Goal: Transaction & Acquisition: Purchase product/service

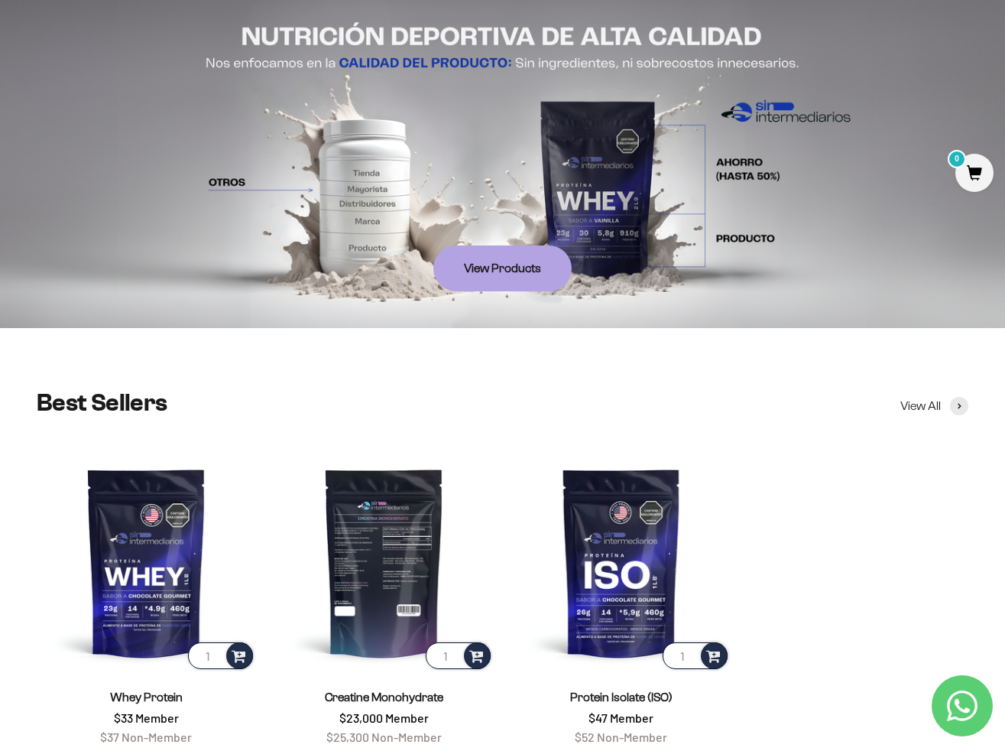
scroll to position [229, 0]
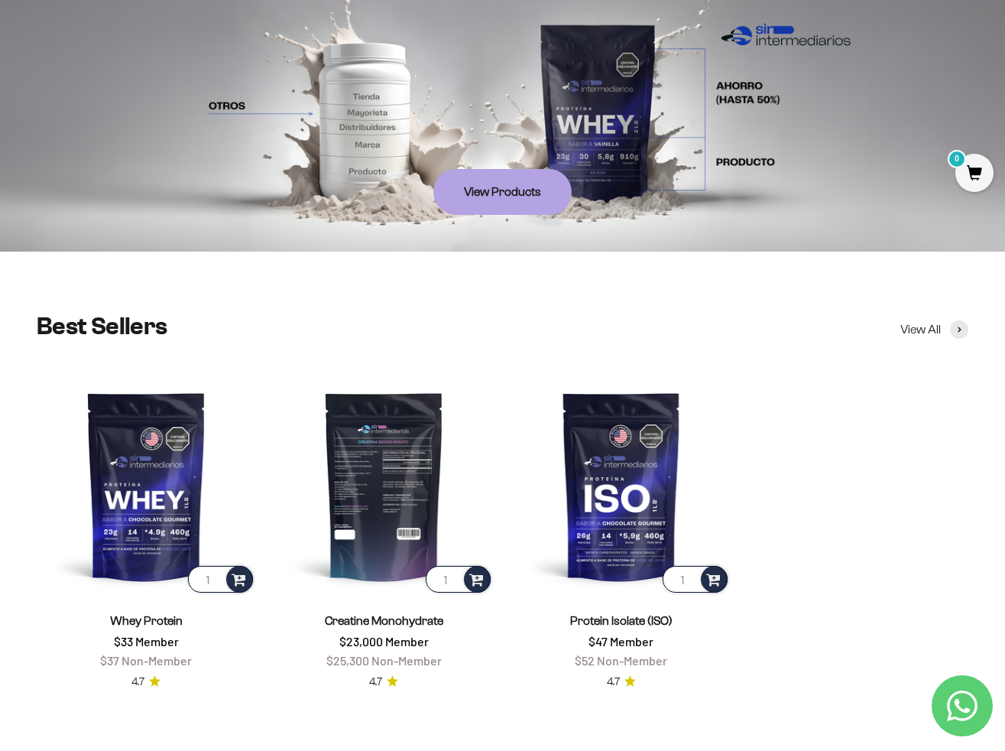
click at [407, 516] on img at bounding box center [383, 485] width 219 height 219
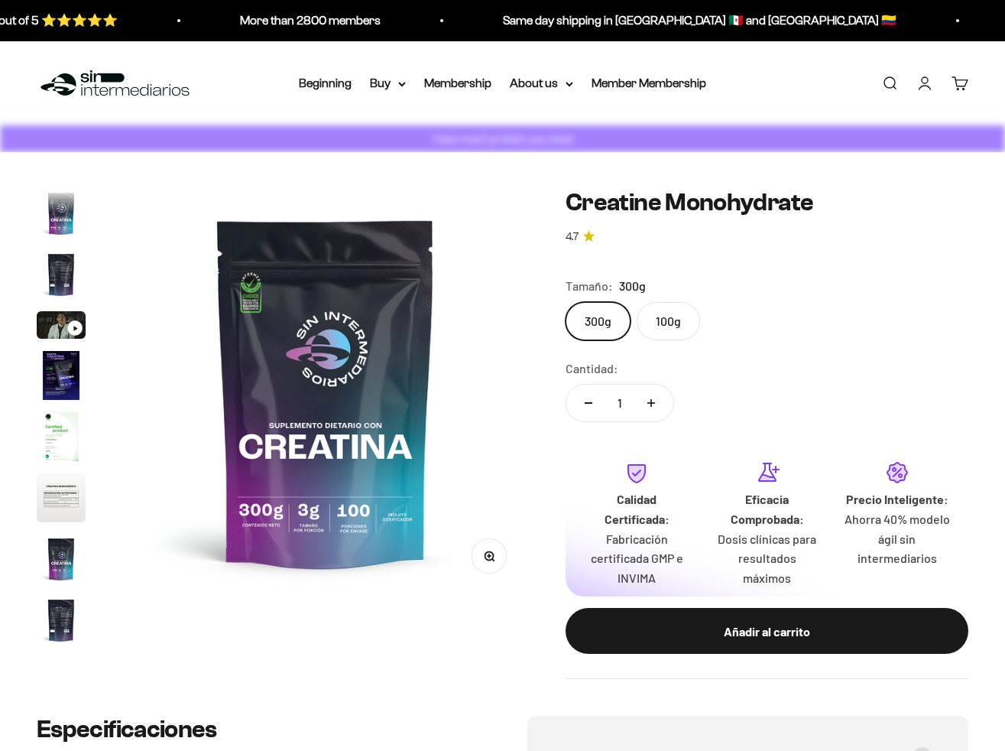
scroll to position [63, 0]
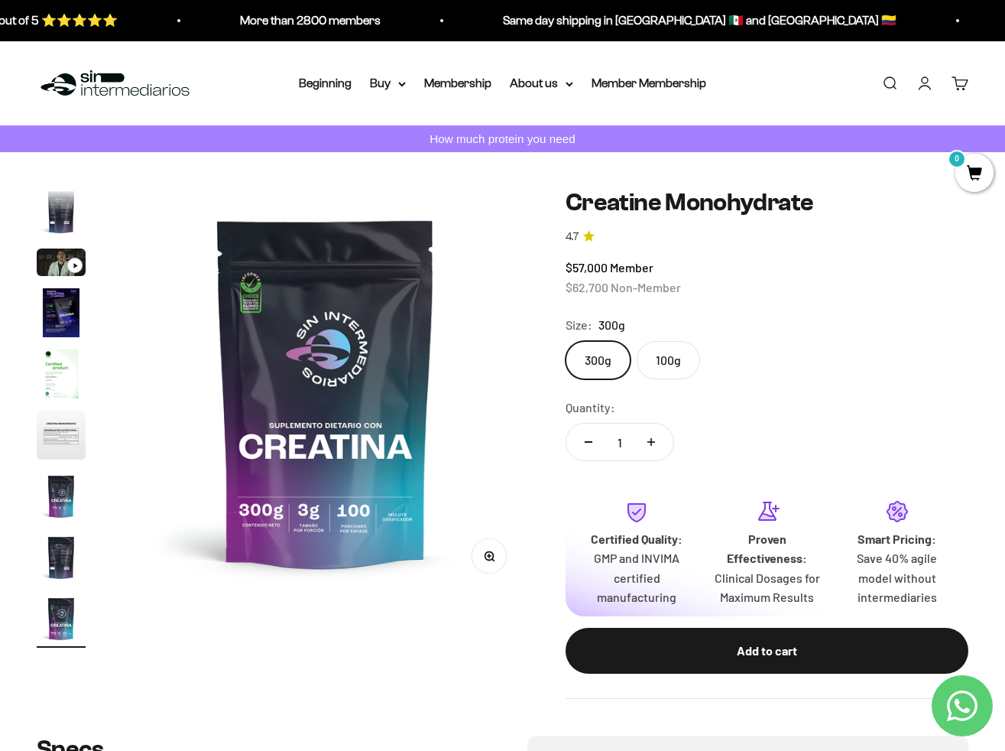
click at [663, 362] on label "100g" at bounding box center [668, 360] width 63 height 38
click at [566, 341] on input "100g" at bounding box center [565, 340] width 1 height 1
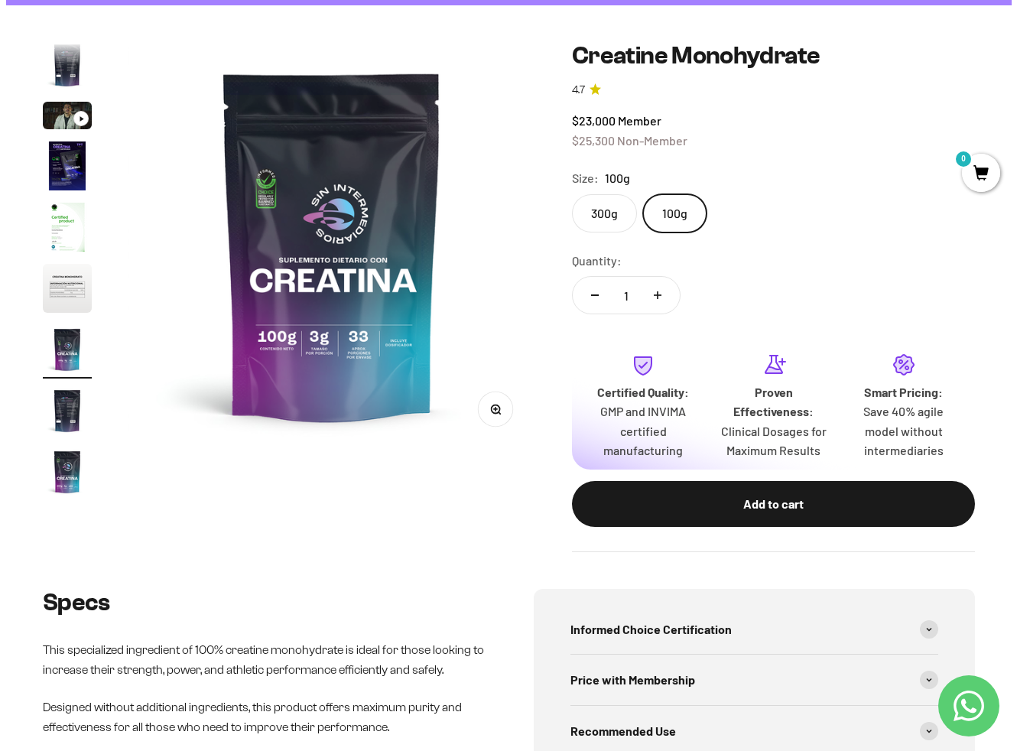
scroll to position [153, 0]
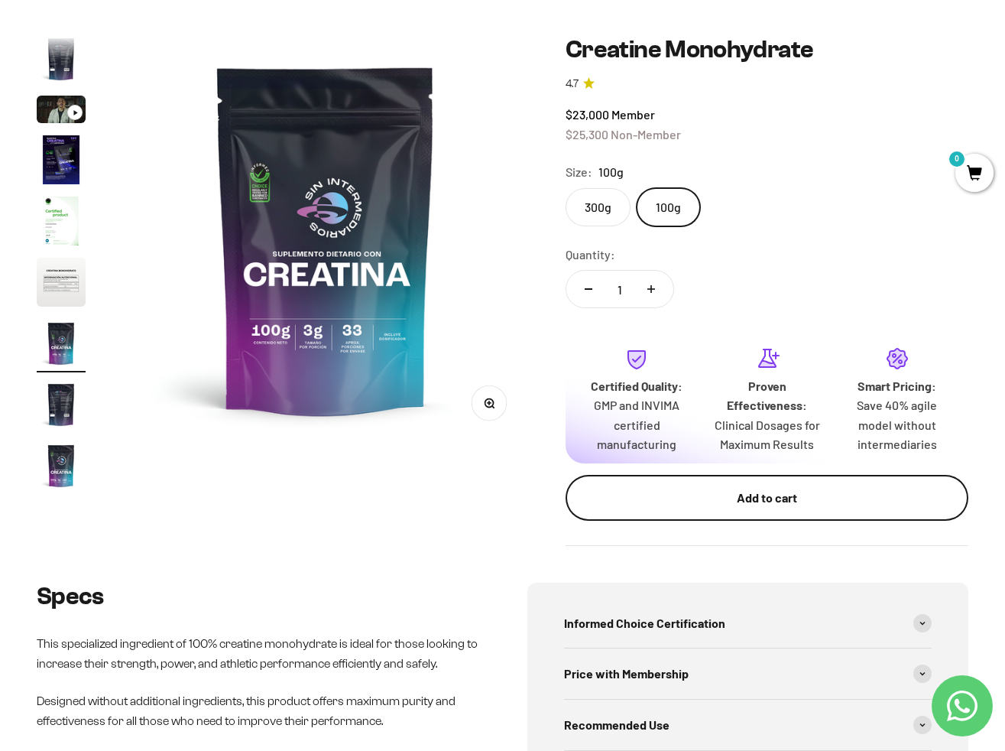
click at [753, 507] on div "Add to cart" at bounding box center [767, 498] width 342 height 20
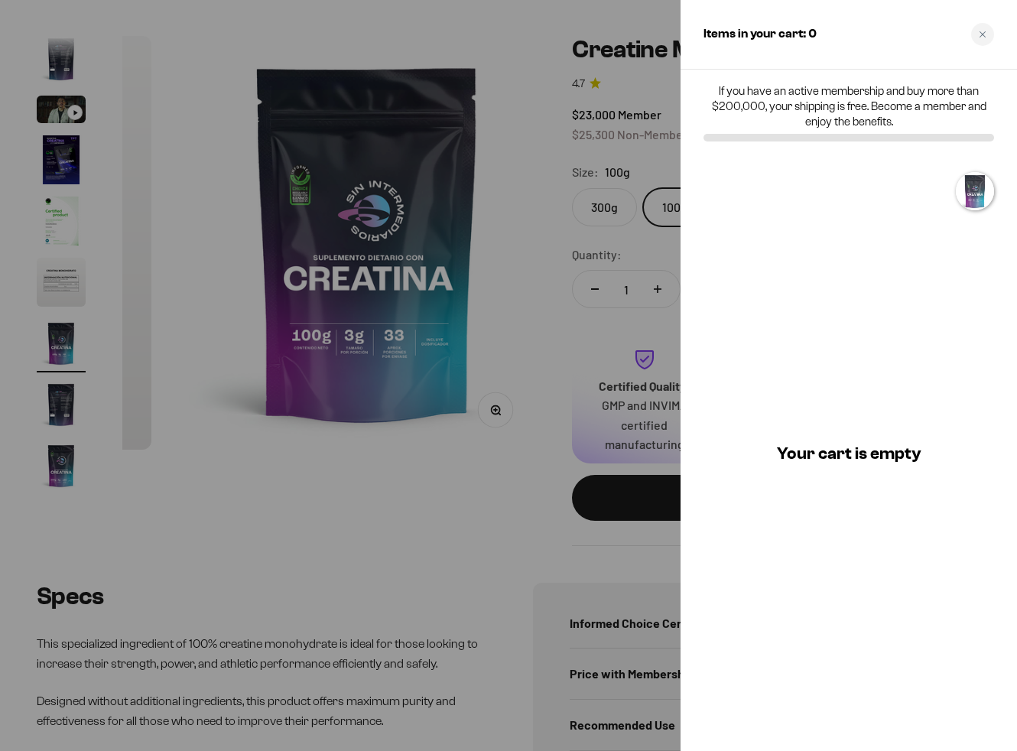
scroll to position [0, 2533]
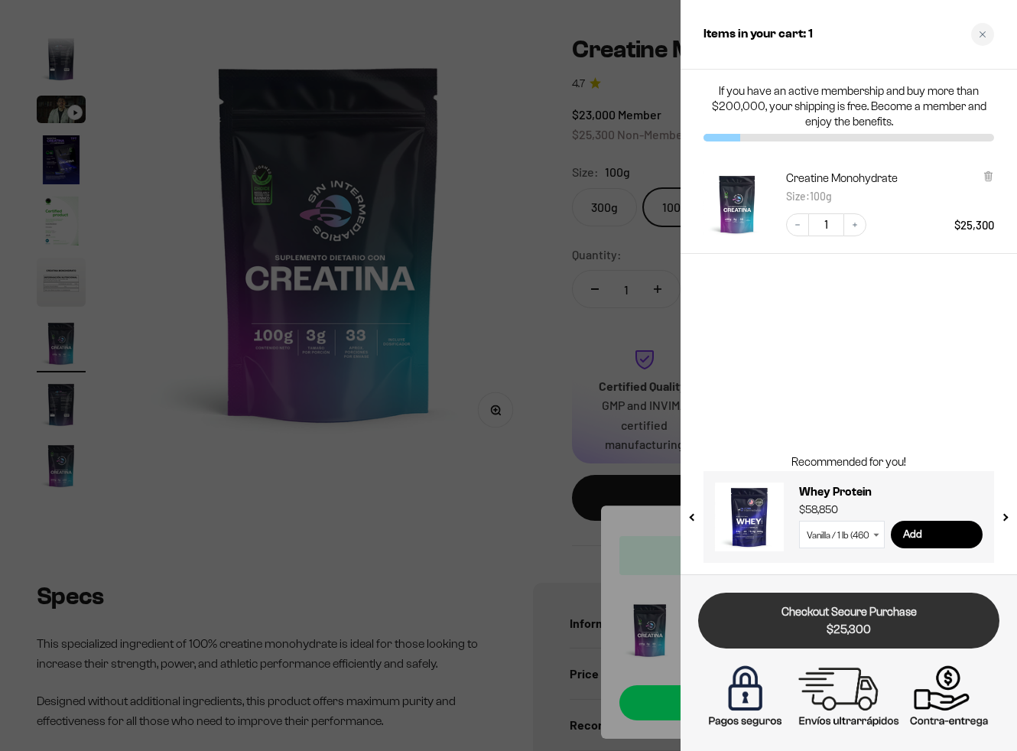
click at [867, 616] on font "Checkout Secure Purchase" at bounding box center [848, 611] width 135 height 12
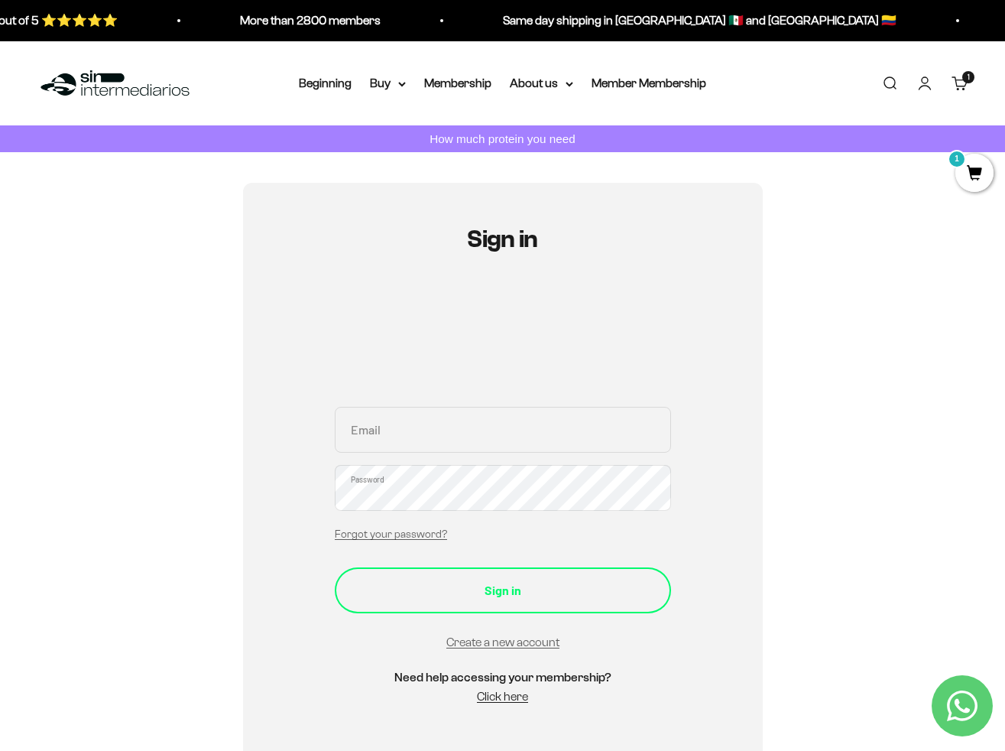
type input "pm@lgcgroup.com"
click at [492, 582] on div "Sign in" at bounding box center [502, 590] width 275 height 20
type input "pm@lgcgroup.com"
click at [502, 590] on div "Sign in" at bounding box center [502, 590] width 275 height 20
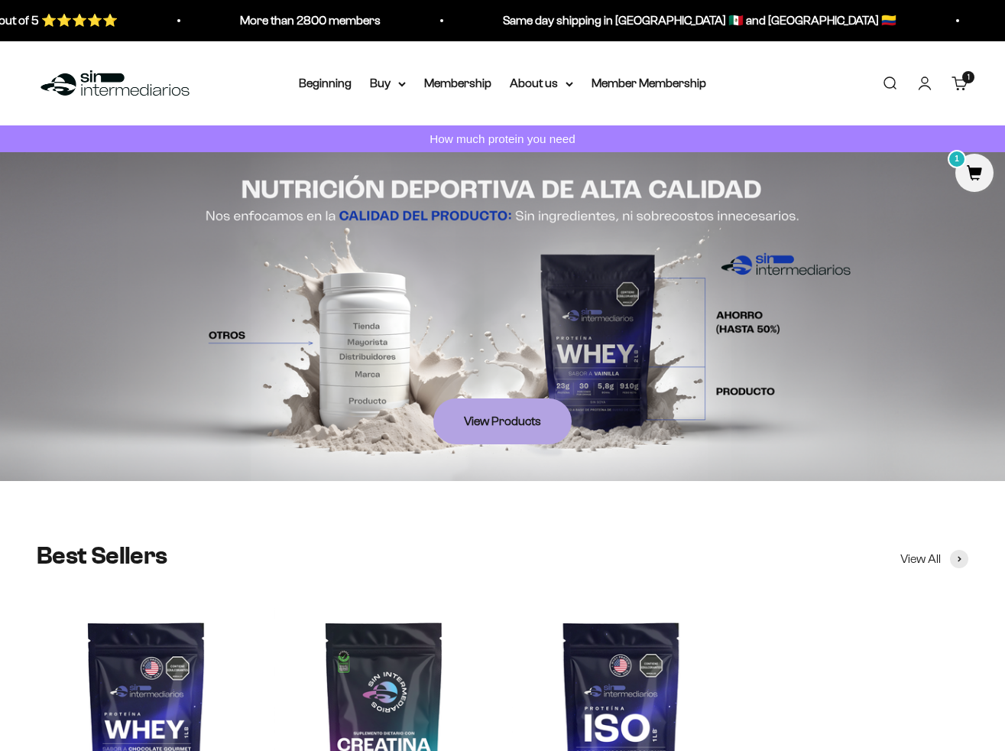
click at [955, 86] on link "Shopping trolley 1 item 1" at bounding box center [960, 83] width 17 height 17
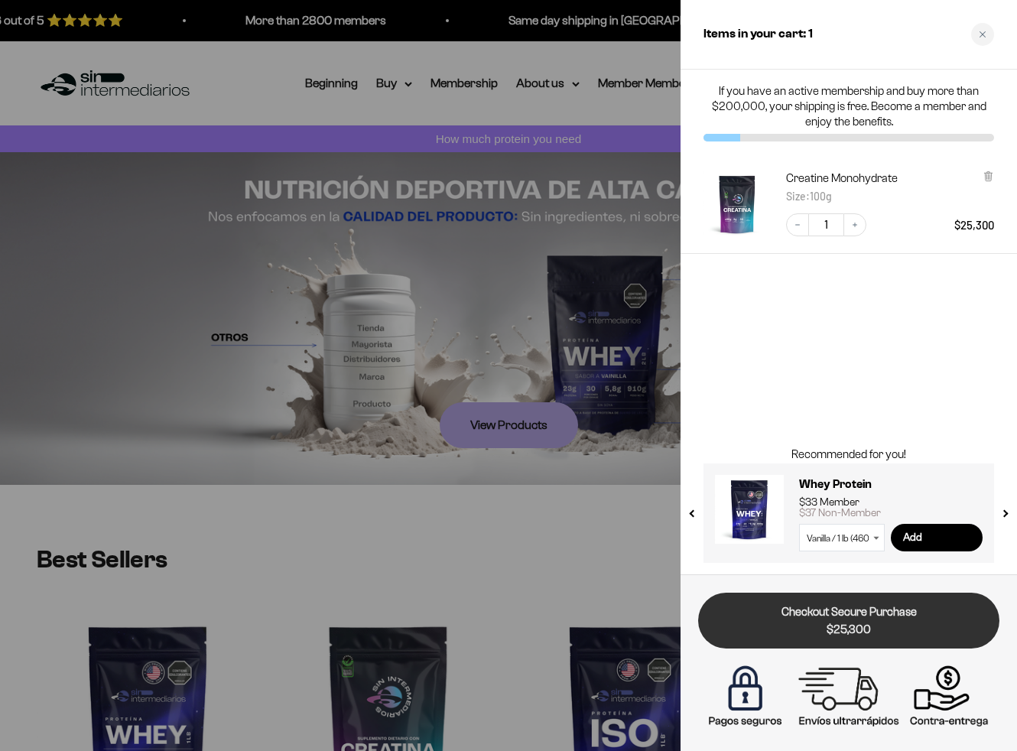
click at [833, 628] on span "$25,300" at bounding box center [849, 630] width 280 height 18
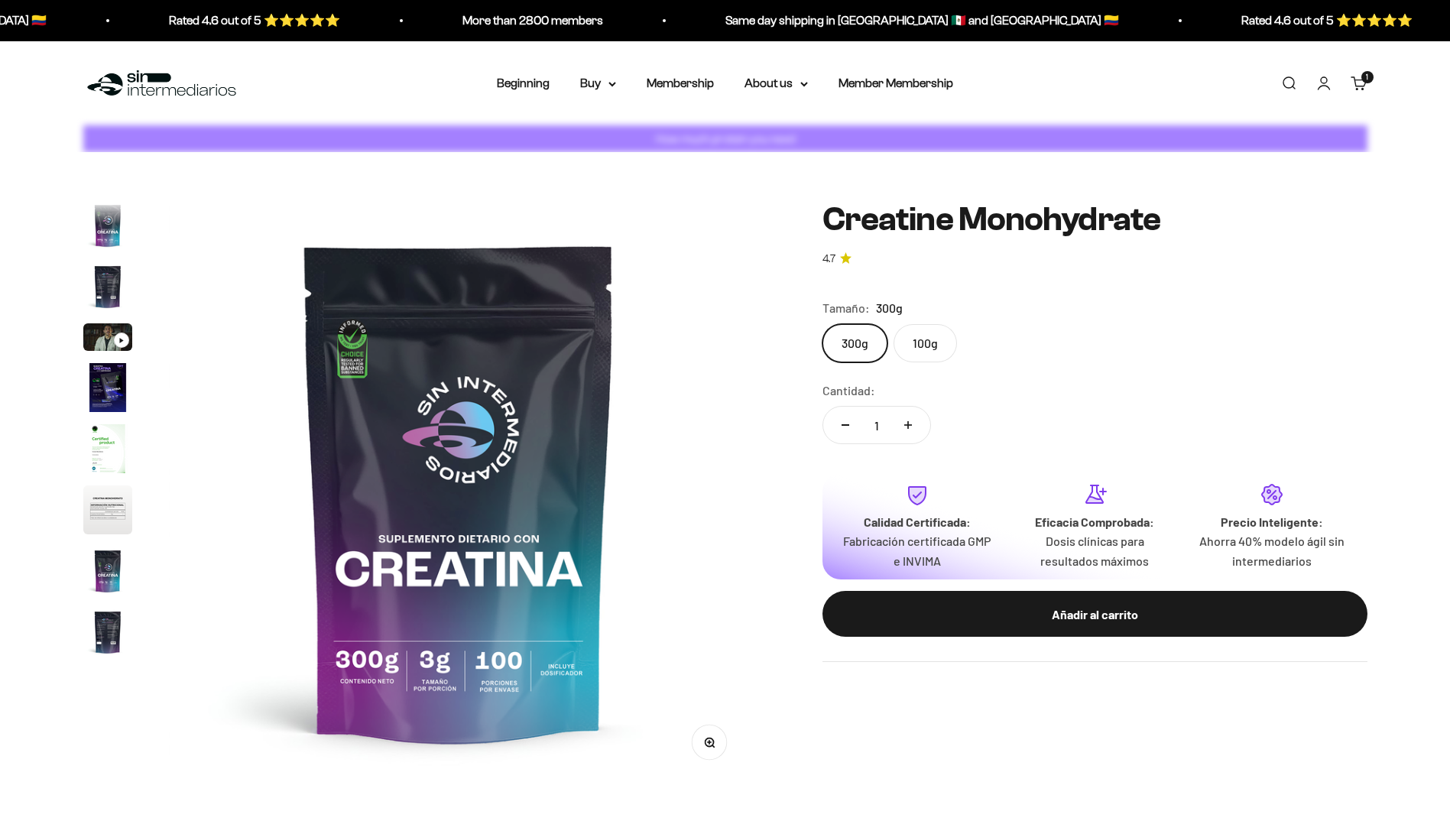
scroll to position [0, 4790]
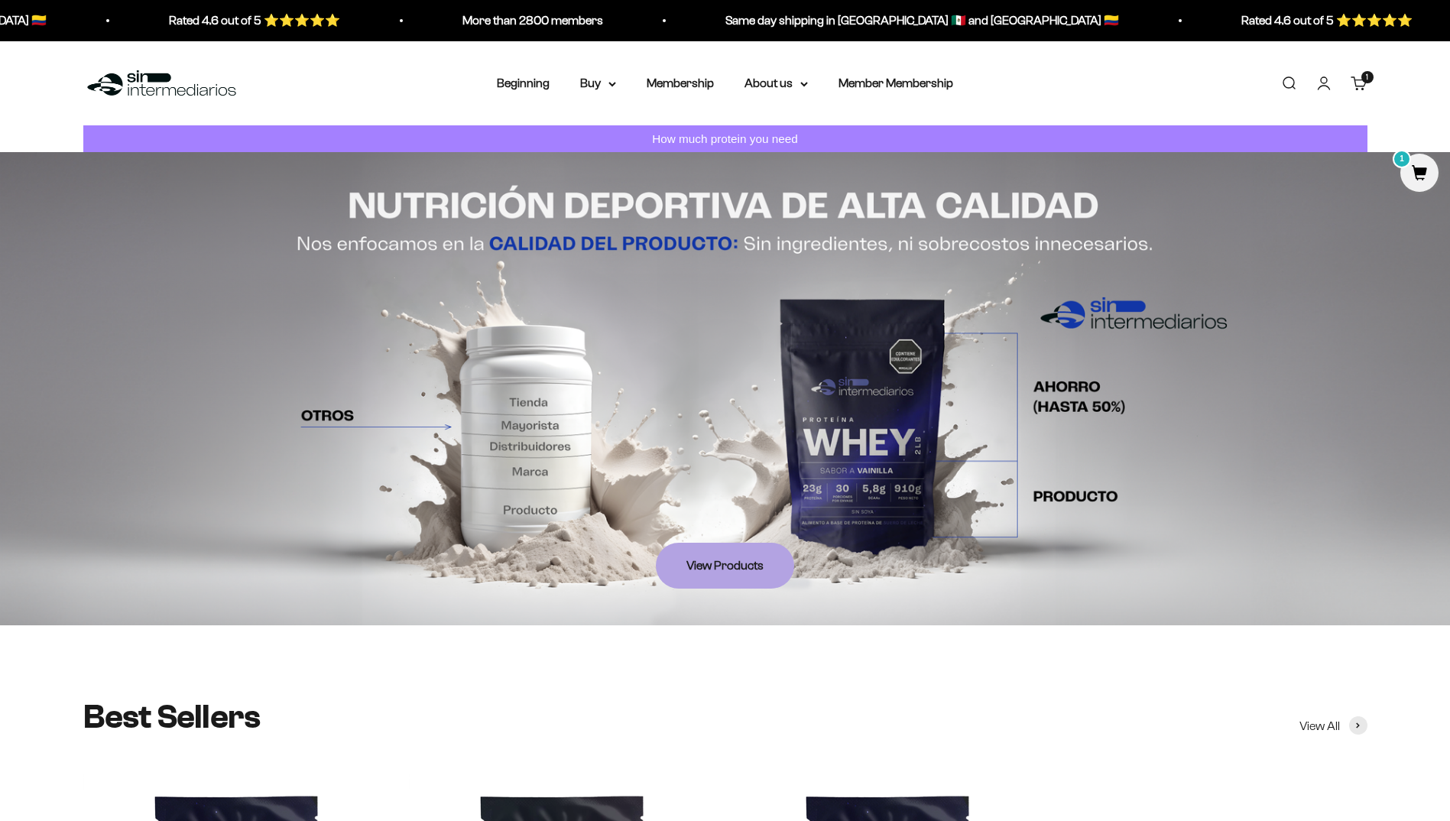
click at [1356, 75] on link "Shopping trolley 1 item 1" at bounding box center [1359, 83] width 17 height 17
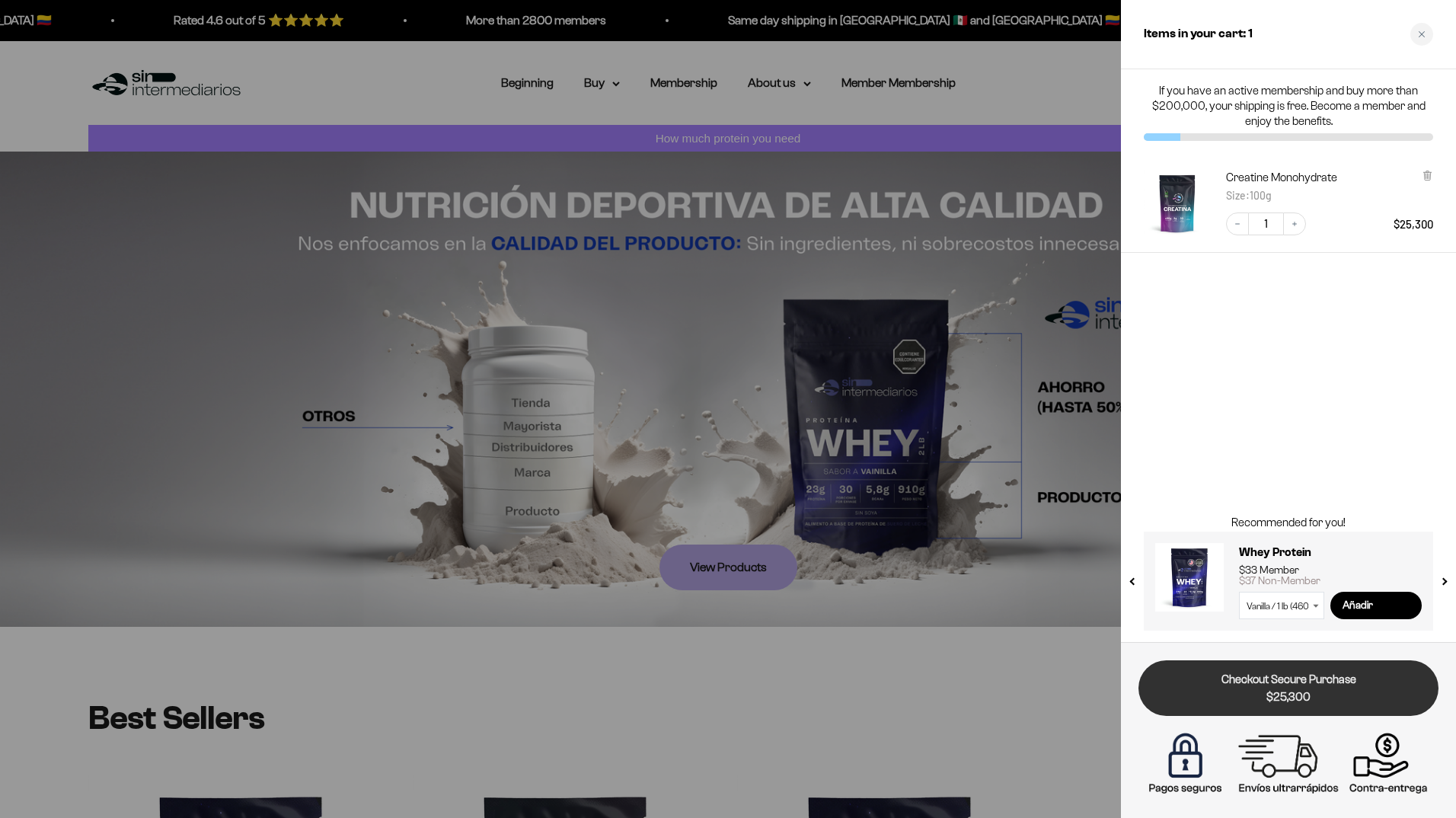
click at [1293, 680] on font "Checkout Secure Purchase" at bounding box center [1288, 680] width 134 height 12
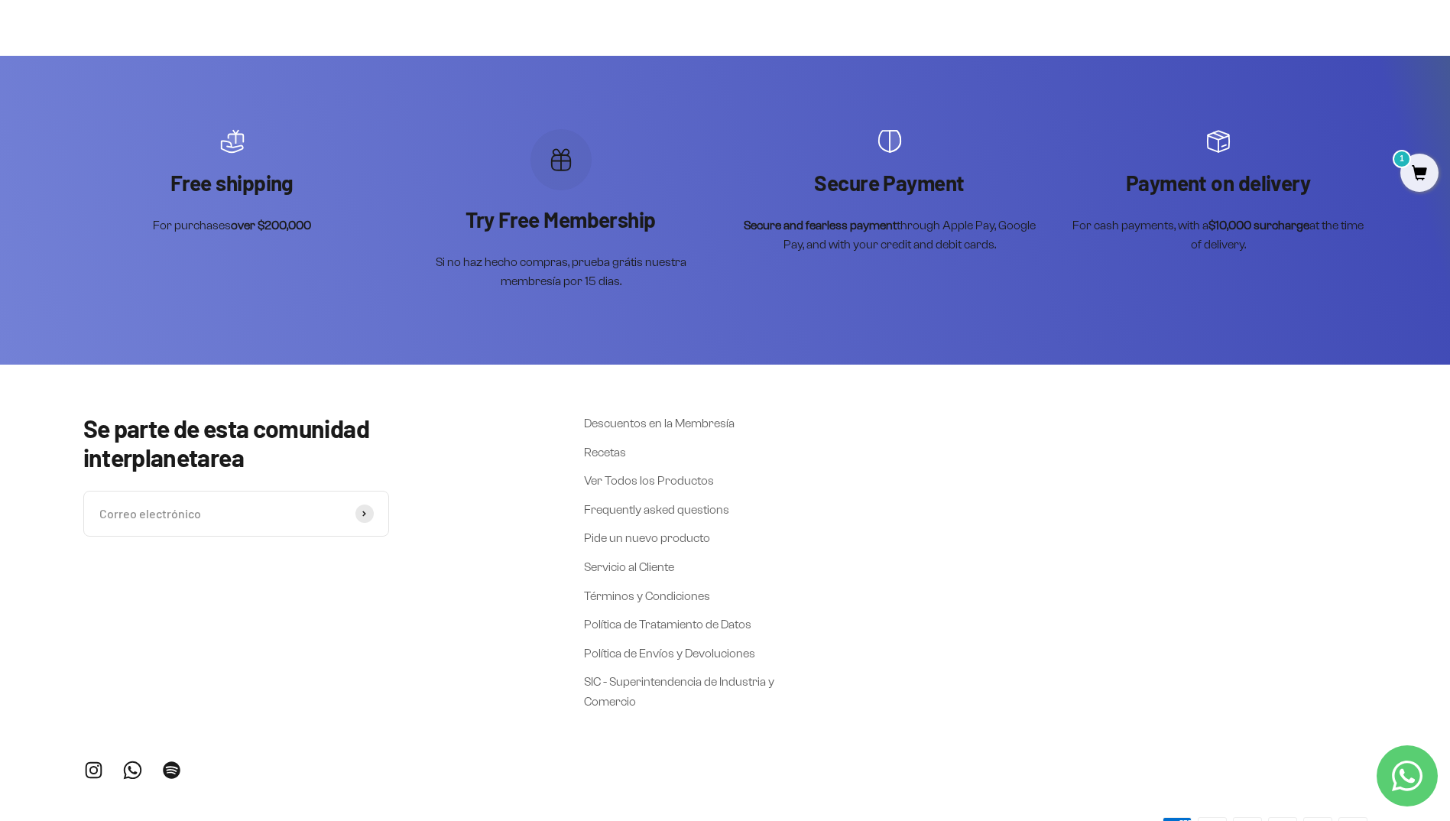
scroll to position [4891, 0]
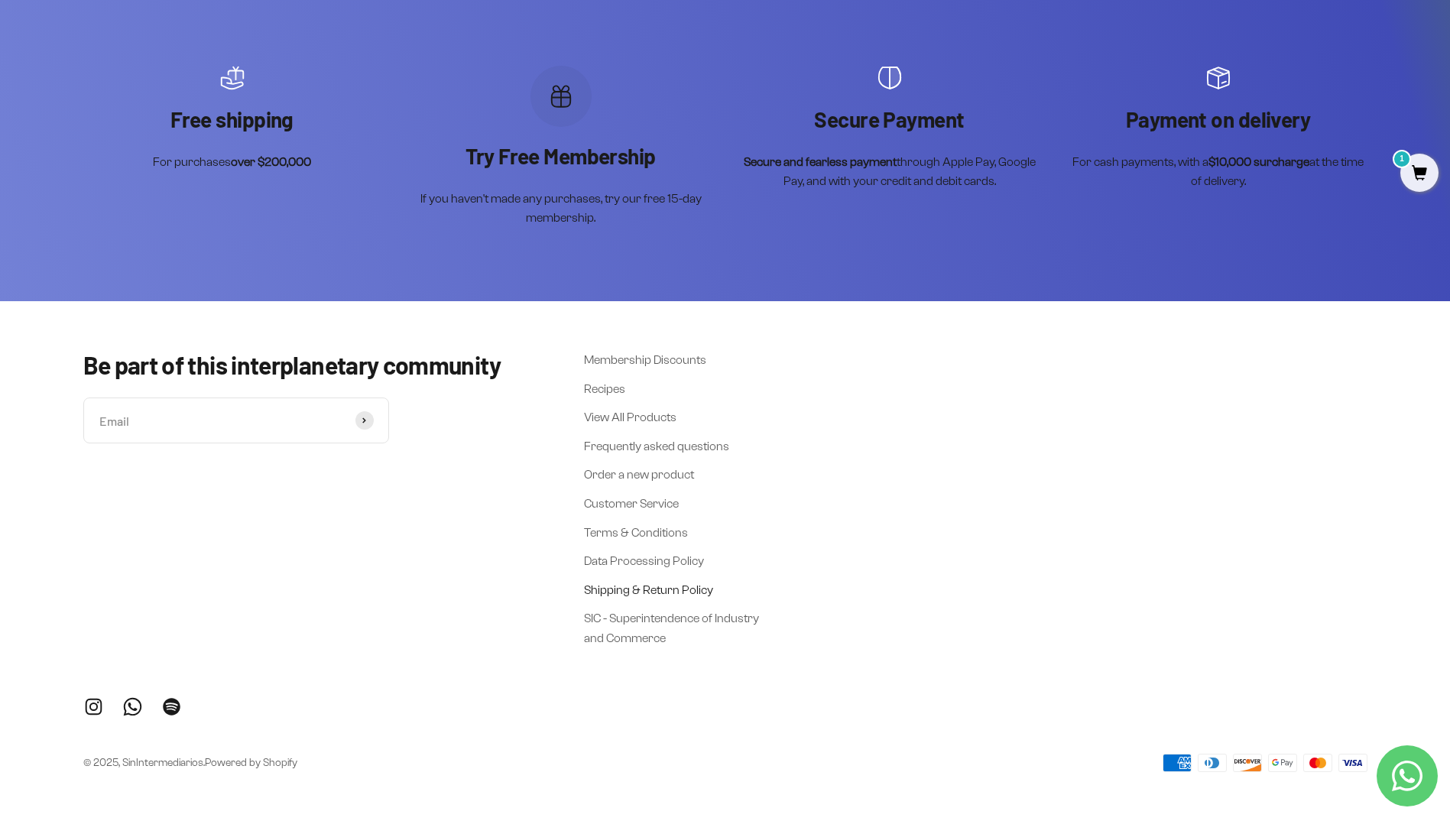
click at [660, 587] on link "Shipping & Return Policy" at bounding box center [648, 590] width 129 height 20
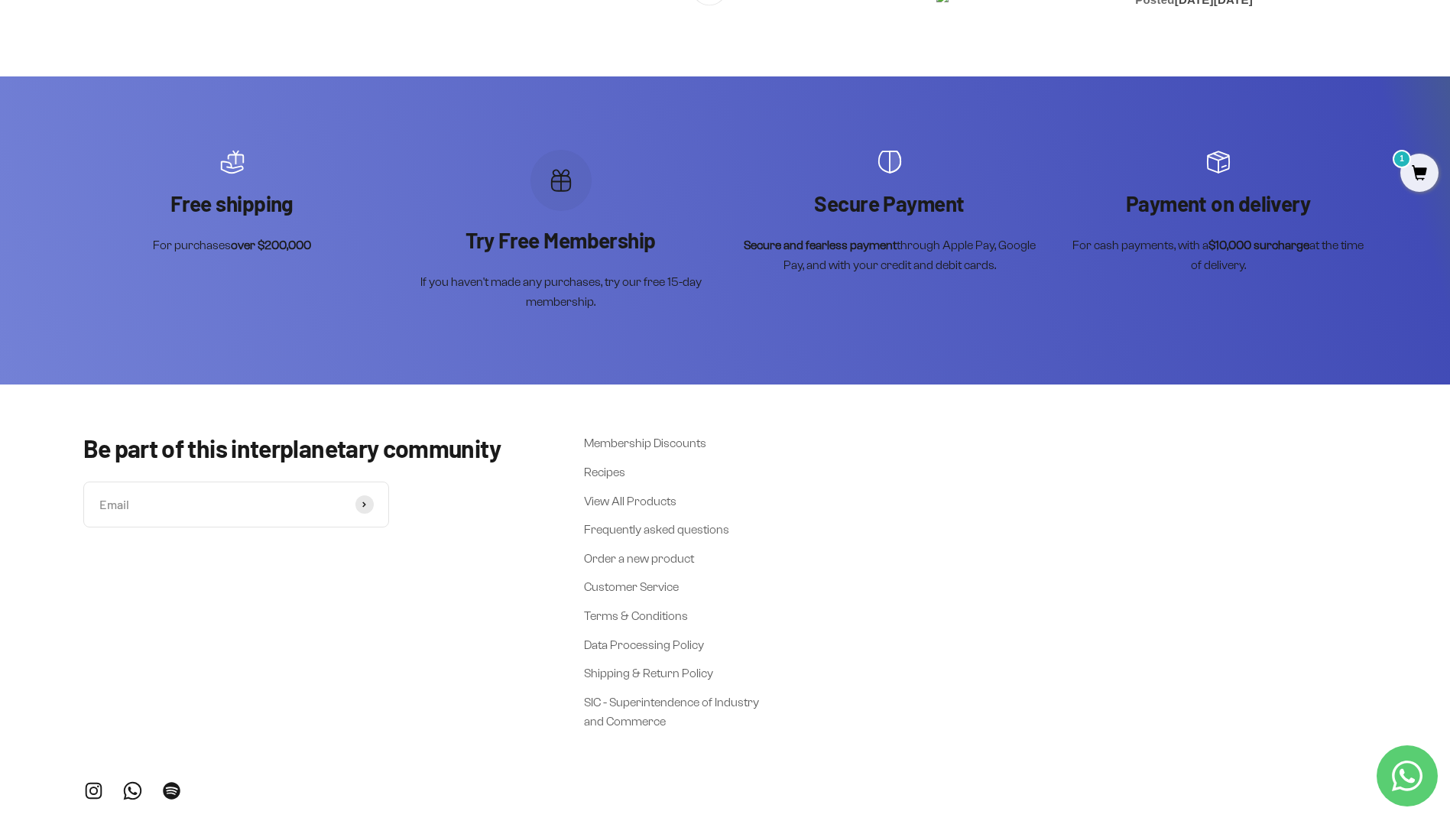
scroll to position [4348, 0]
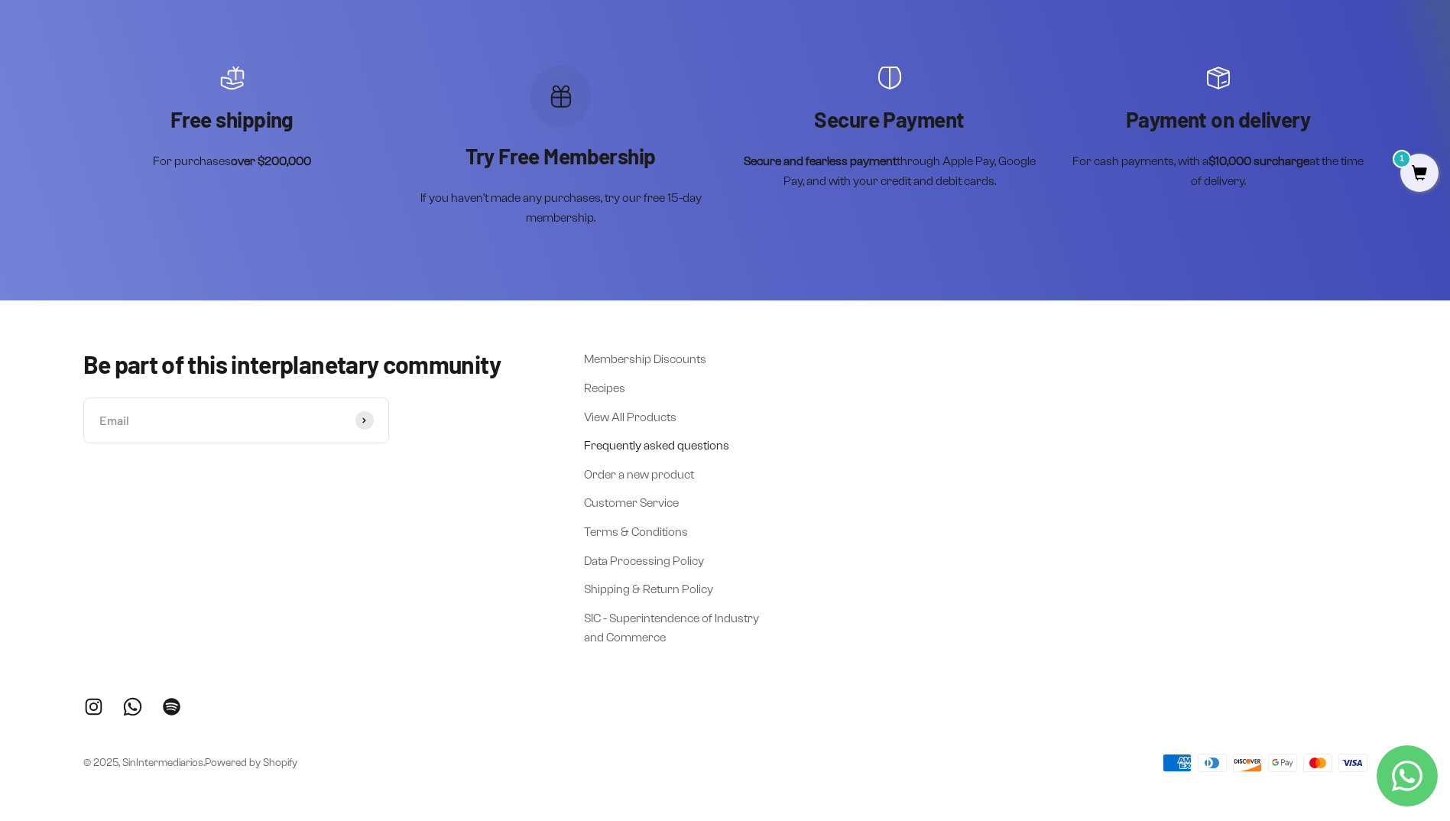
click at [625, 445] on link "Frequently asked questions" at bounding box center [656, 446] width 145 height 20
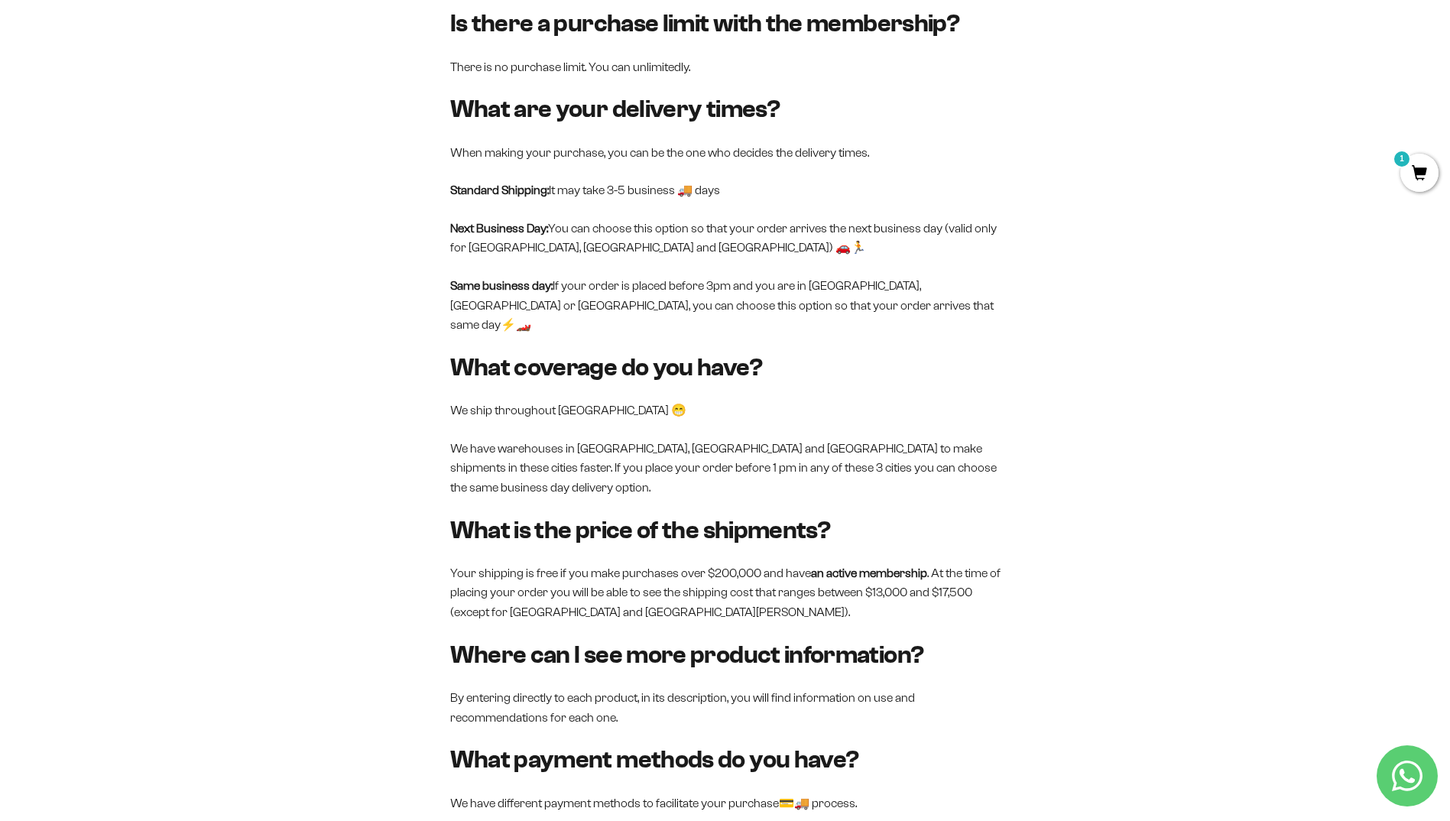
scroll to position [994, 0]
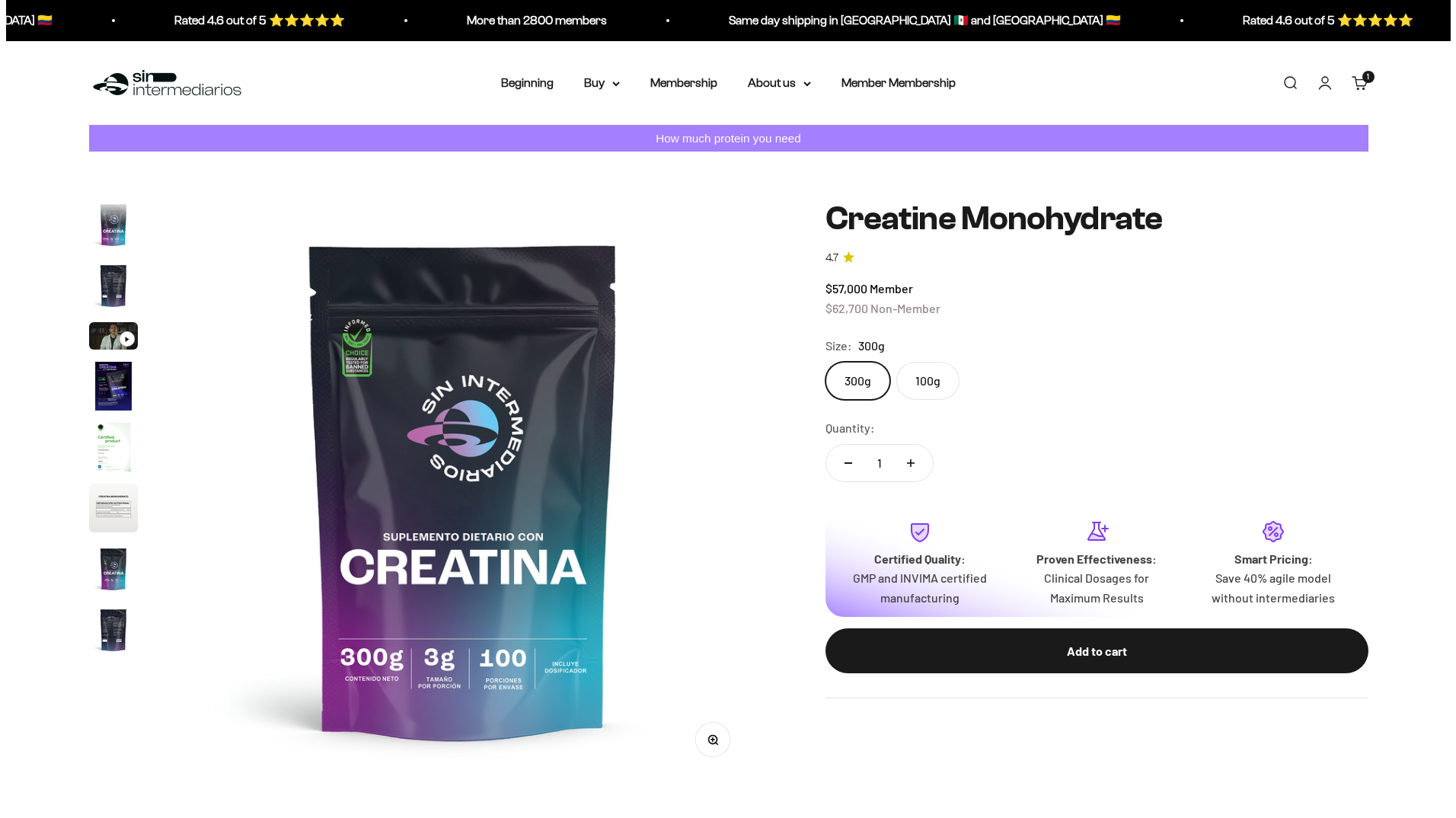
scroll to position [63, 0]
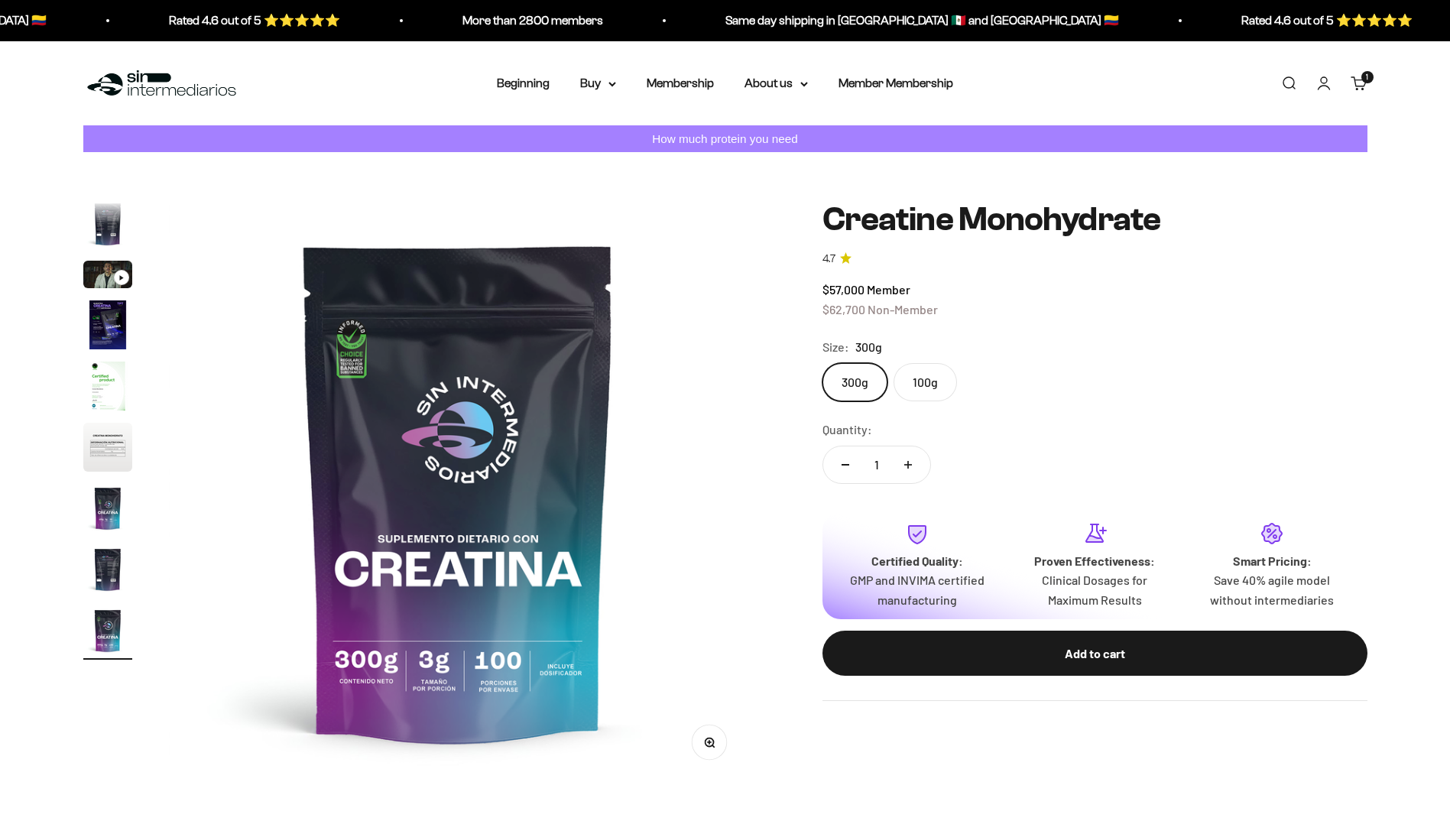
click at [1354, 83] on link "Shopping trolley 1 item 1" at bounding box center [1359, 83] width 17 height 17
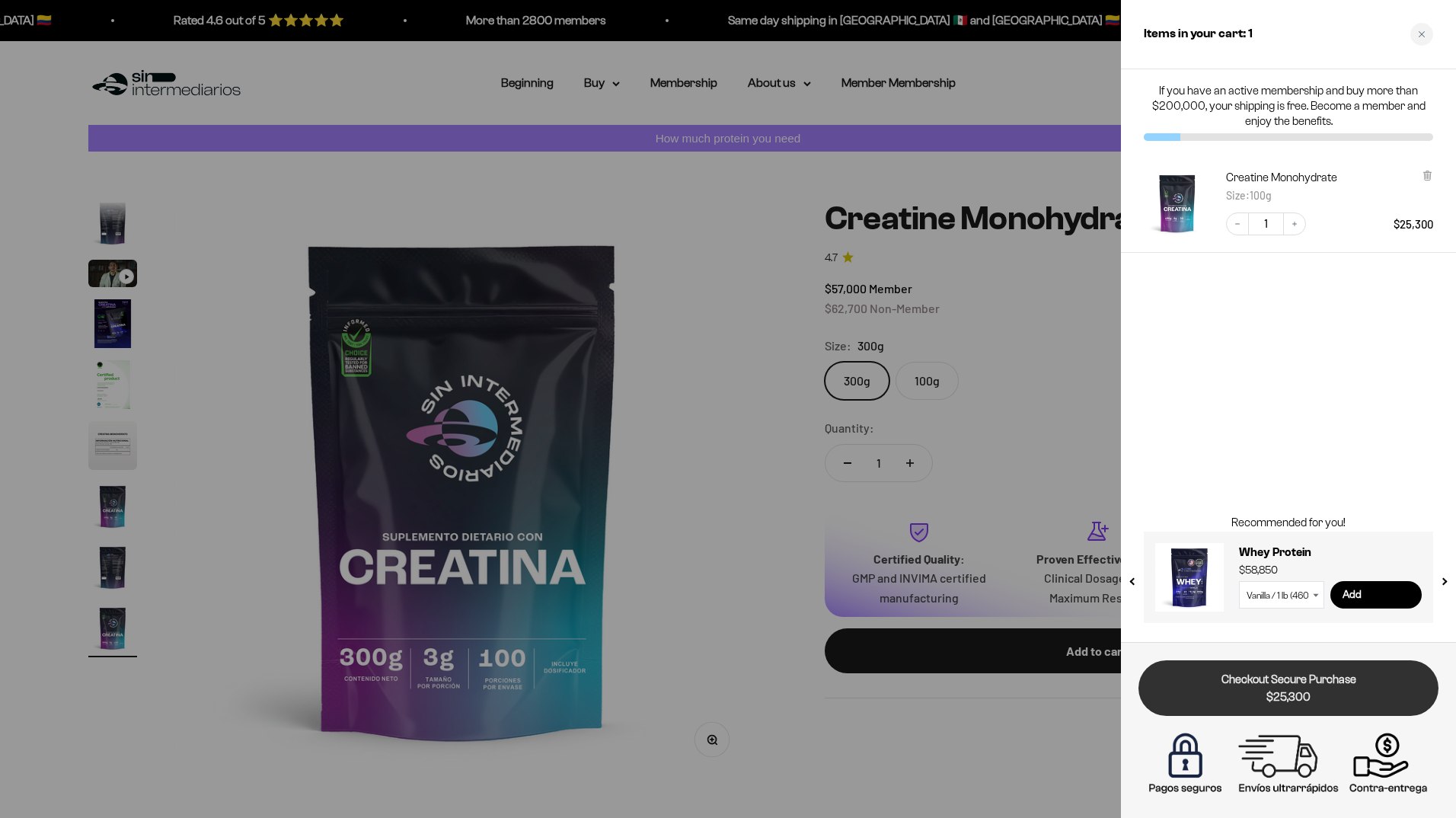
click at [1283, 681] on font "Checkout Secure Purchase" at bounding box center [1288, 680] width 134 height 12
